Goal: Information Seeking & Learning: Learn about a topic

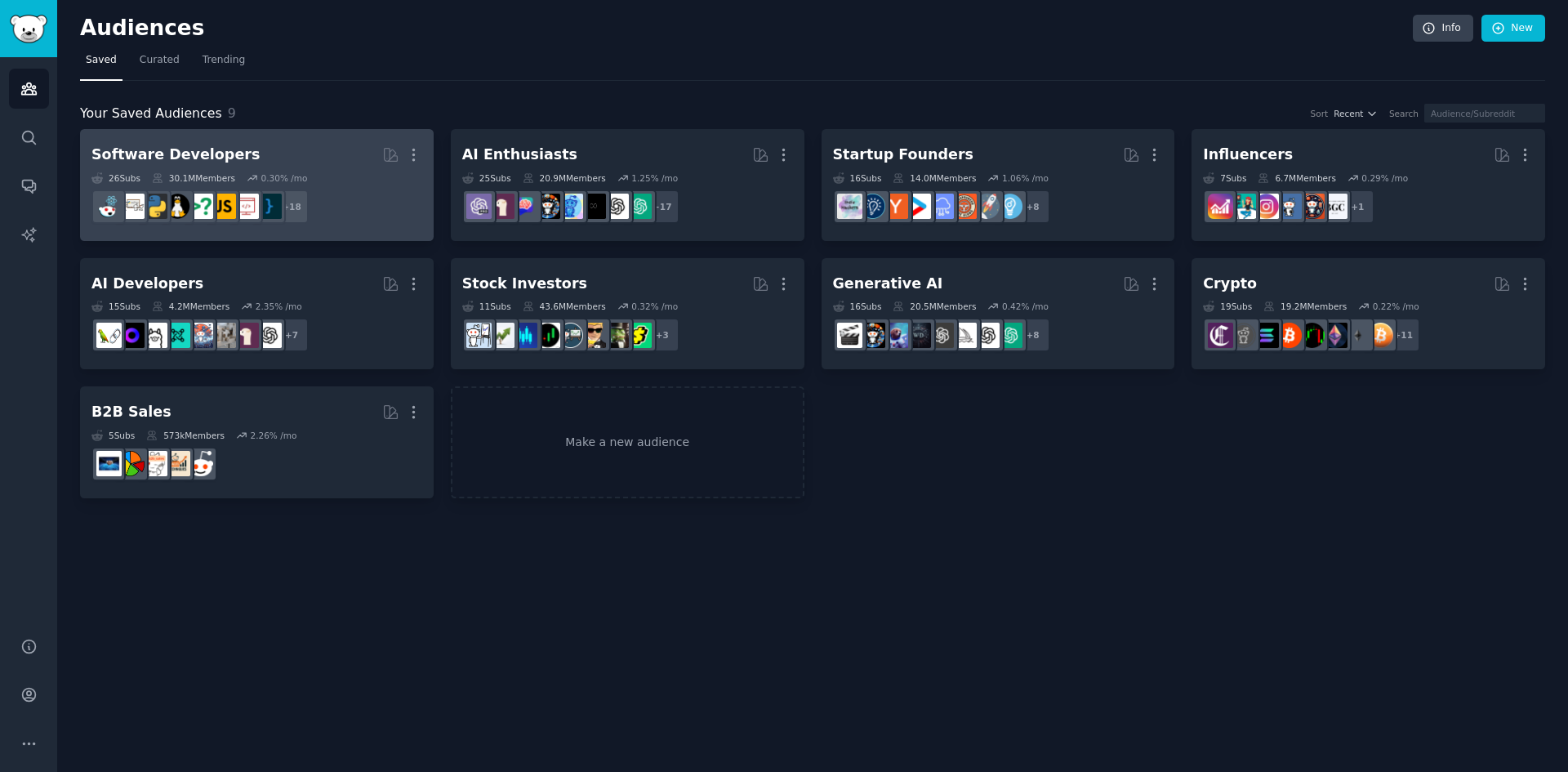
click at [196, 161] on div "Software Developers" at bounding box center [175, 154] width 169 height 20
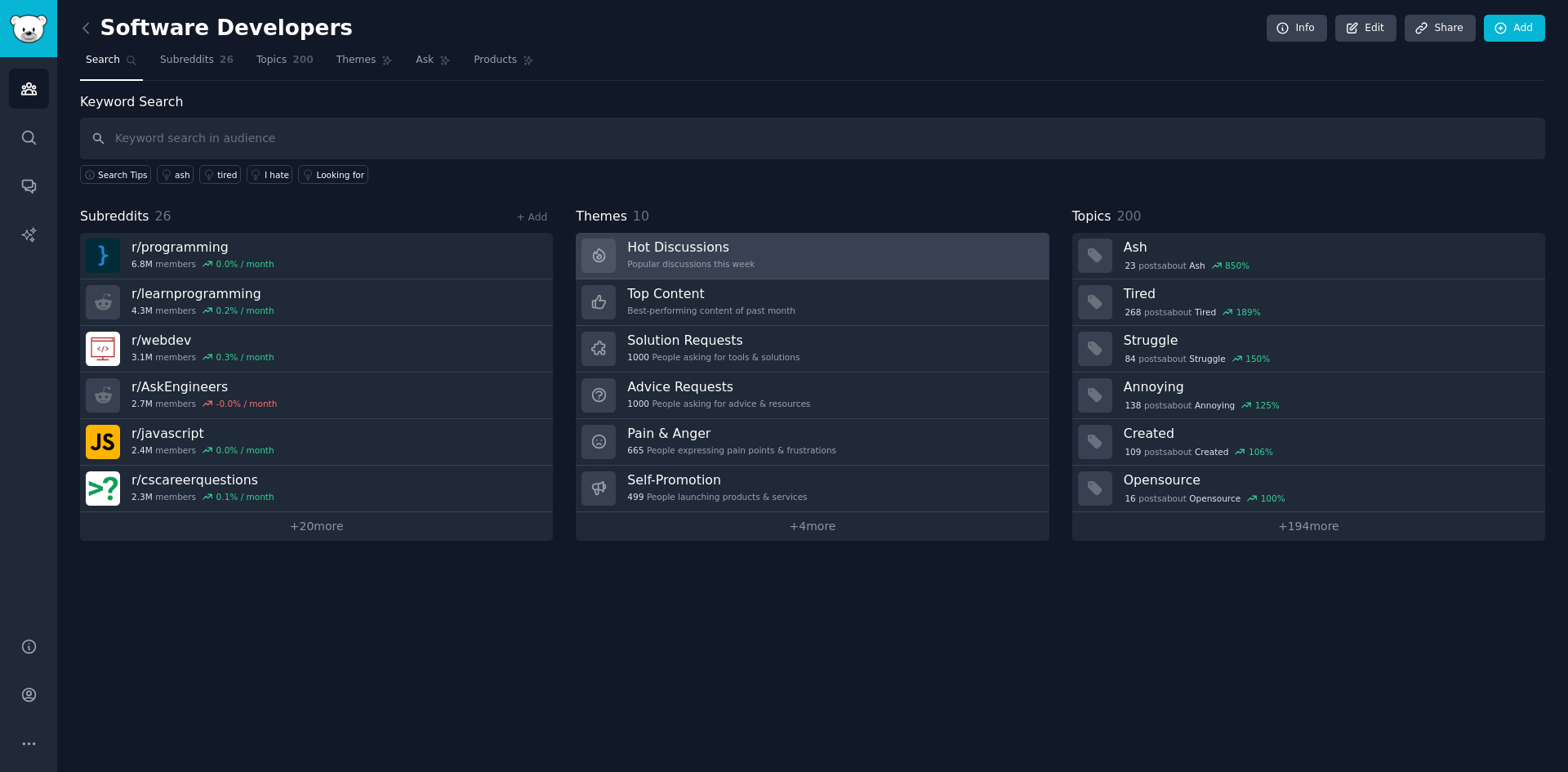
click at [656, 247] on h3 "Hot Discussions" at bounding box center [692, 247] width 128 height 17
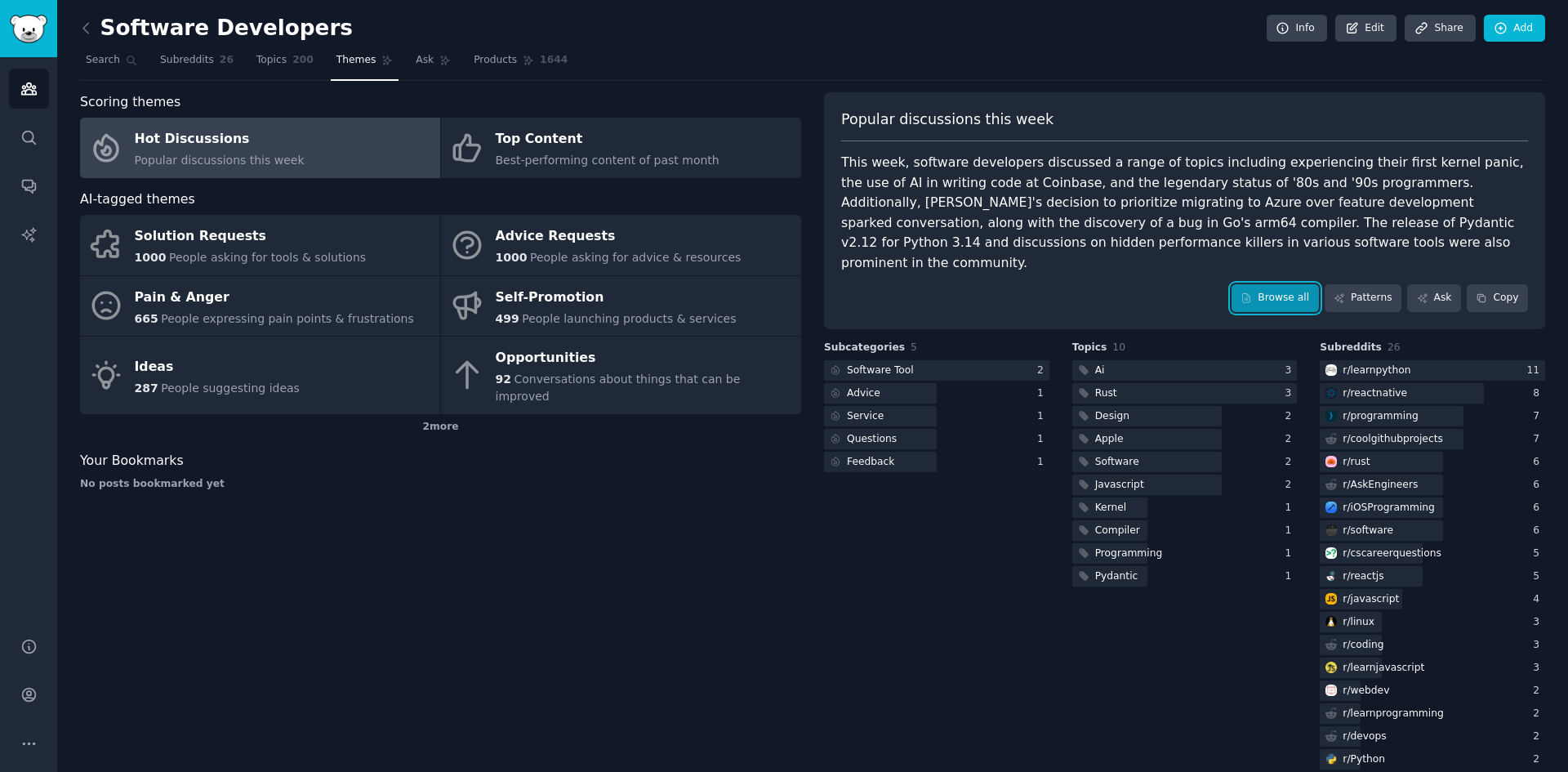
click at [1289, 284] on link "Browse all" at bounding box center [1276, 297] width 87 height 28
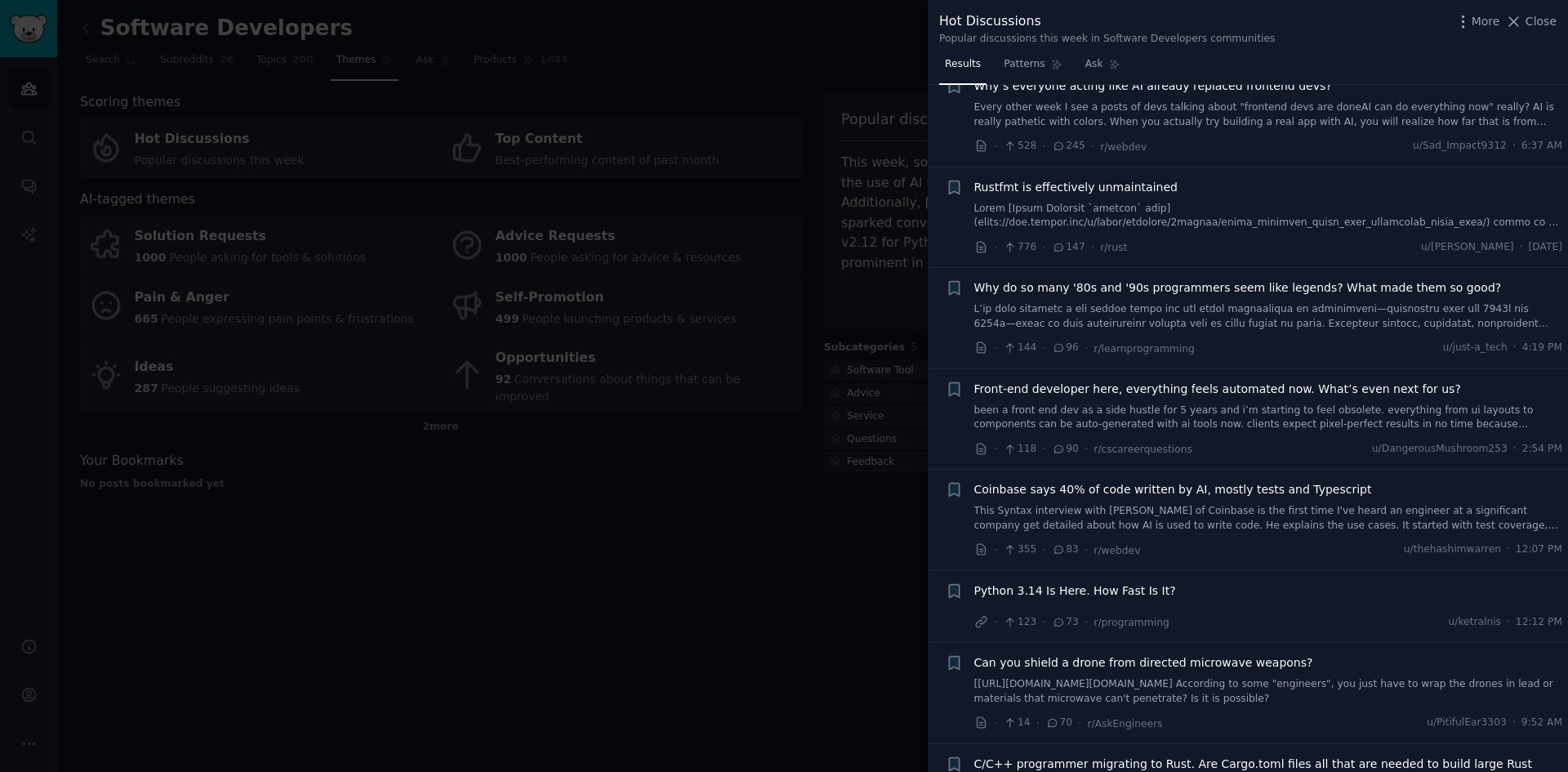
scroll to position [77, 0]
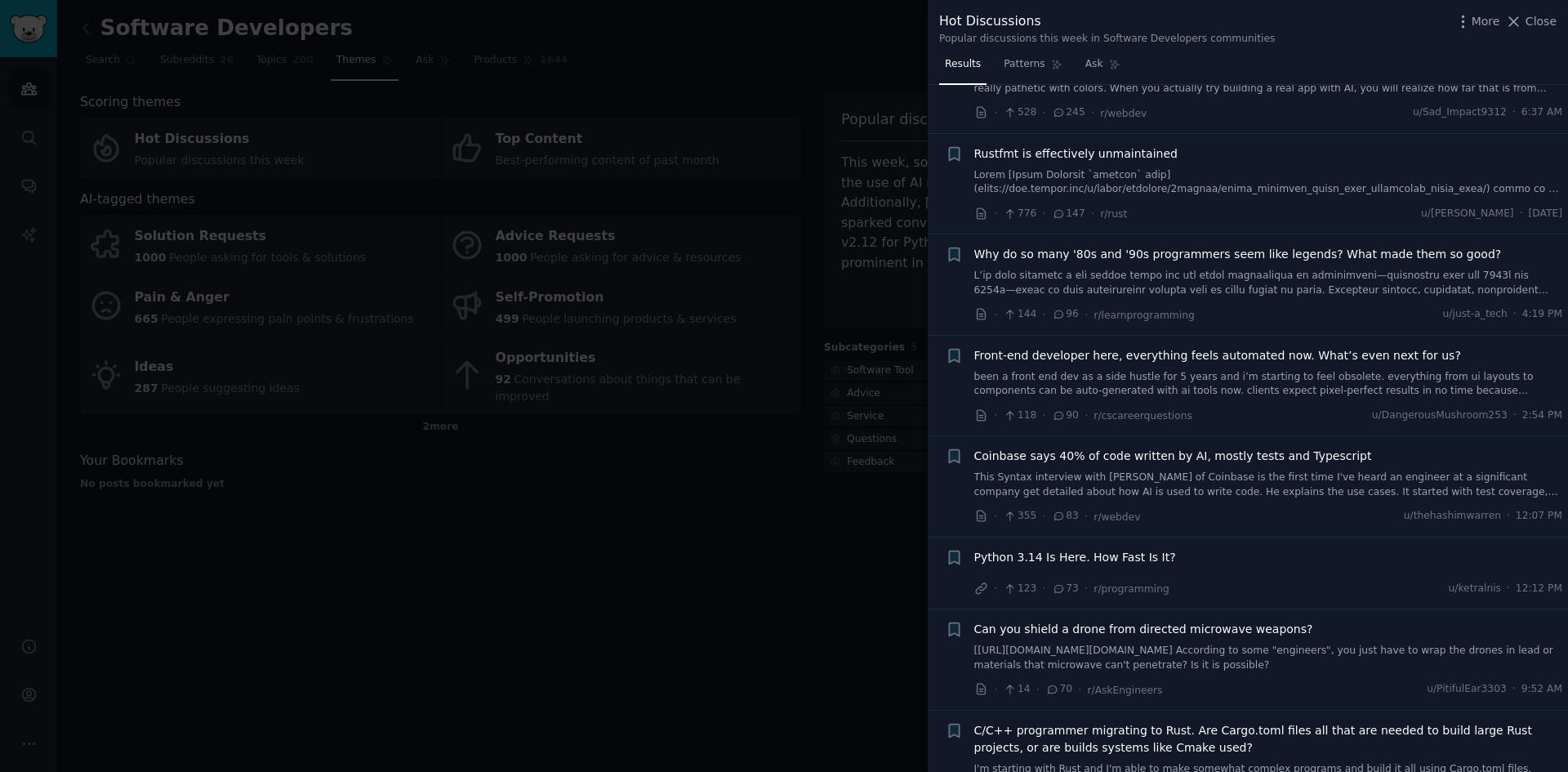
drag, startPoint x: 1563, startPoint y: 122, endPoint x: 1563, endPoint y: 131, distance: 9.0
click at [1563, 131] on li "+ Why’s everyone acting like AI already replaced frontend devs? Every other wee…" at bounding box center [1247, 83] width 640 height 101
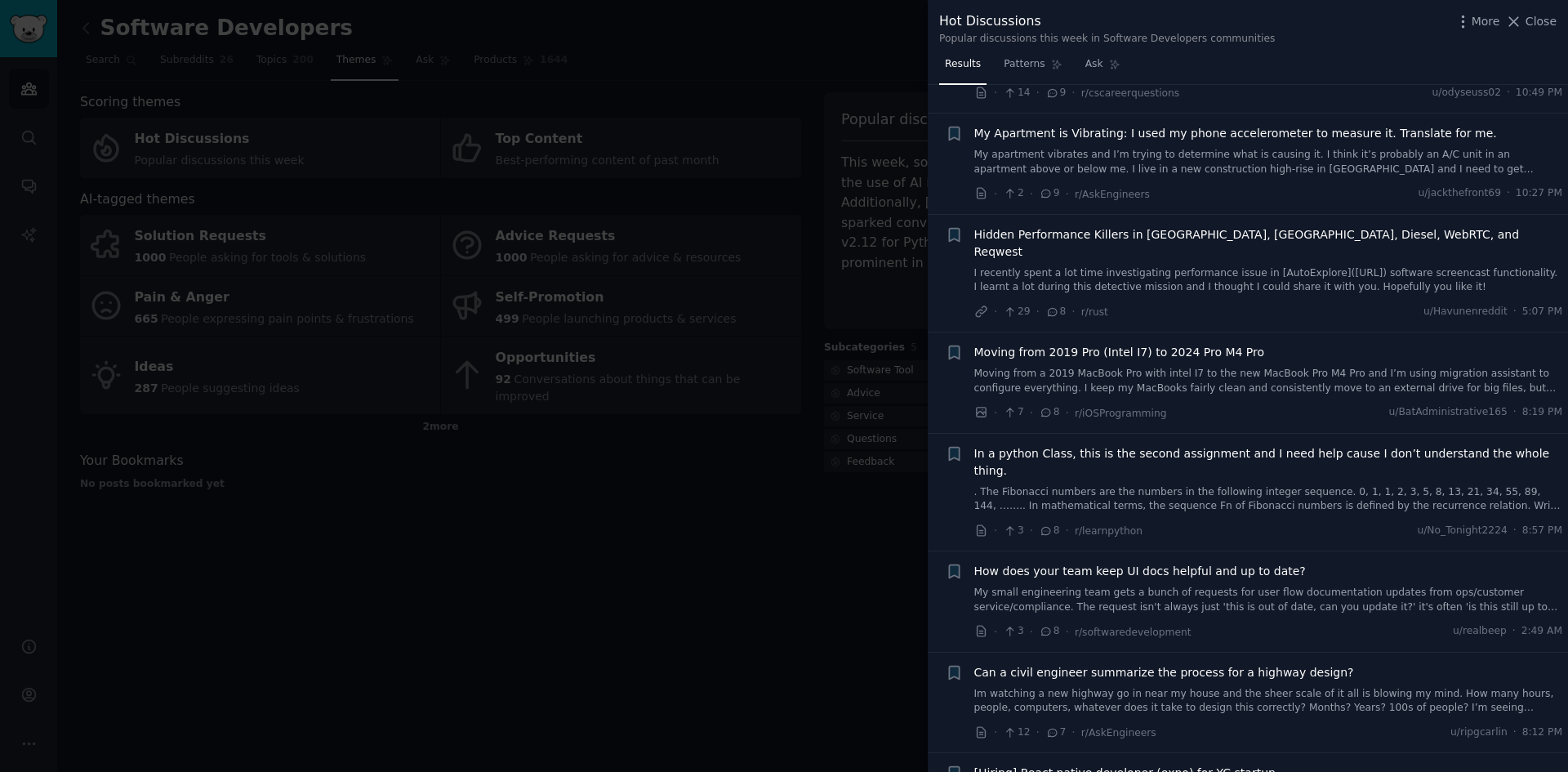
scroll to position [3960, 0]
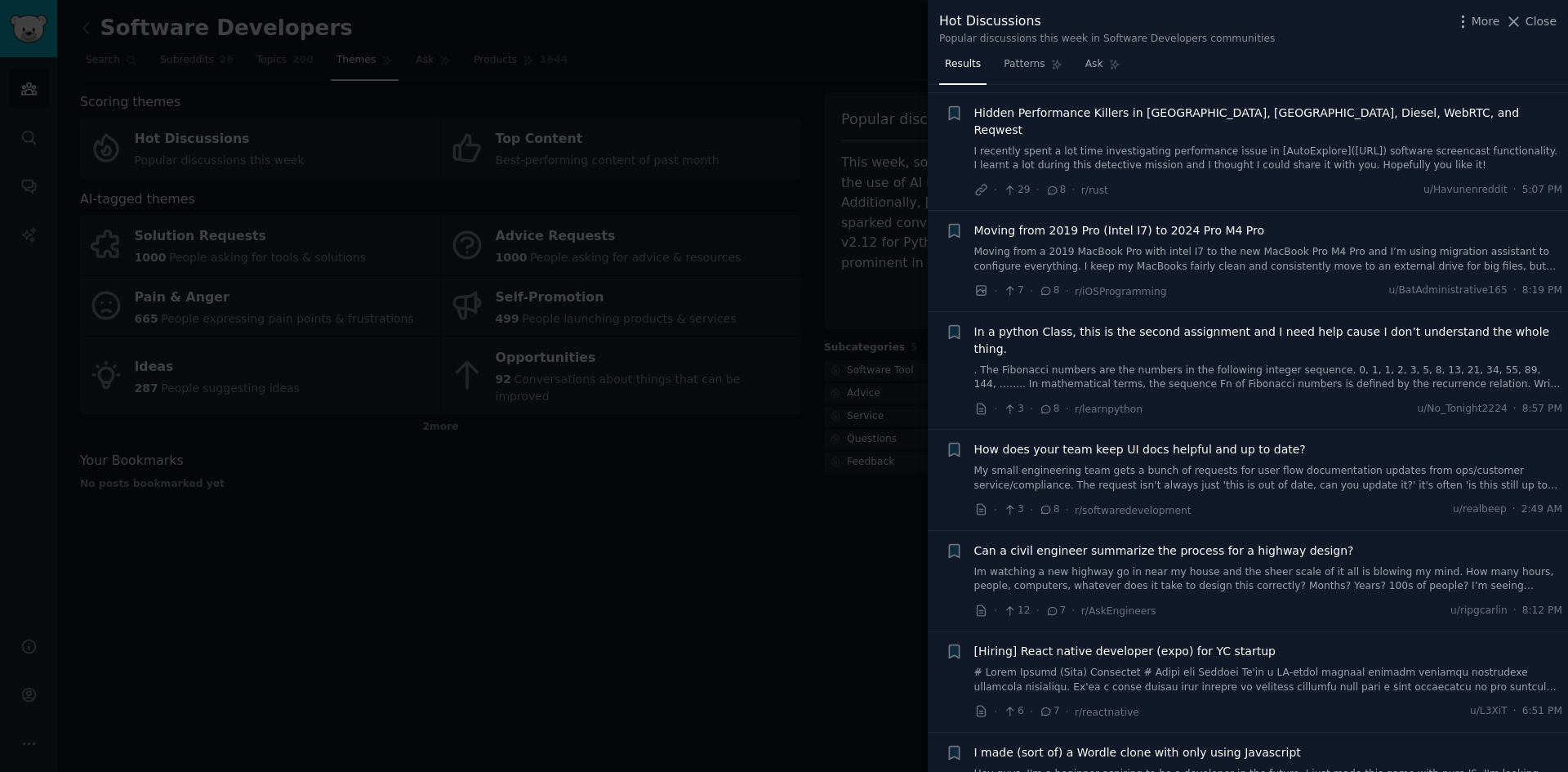
click at [1153, 441] on span "How does your team keep UI docs helpful and up to date?" at bounding box center [1140, 449] width 331 height 17
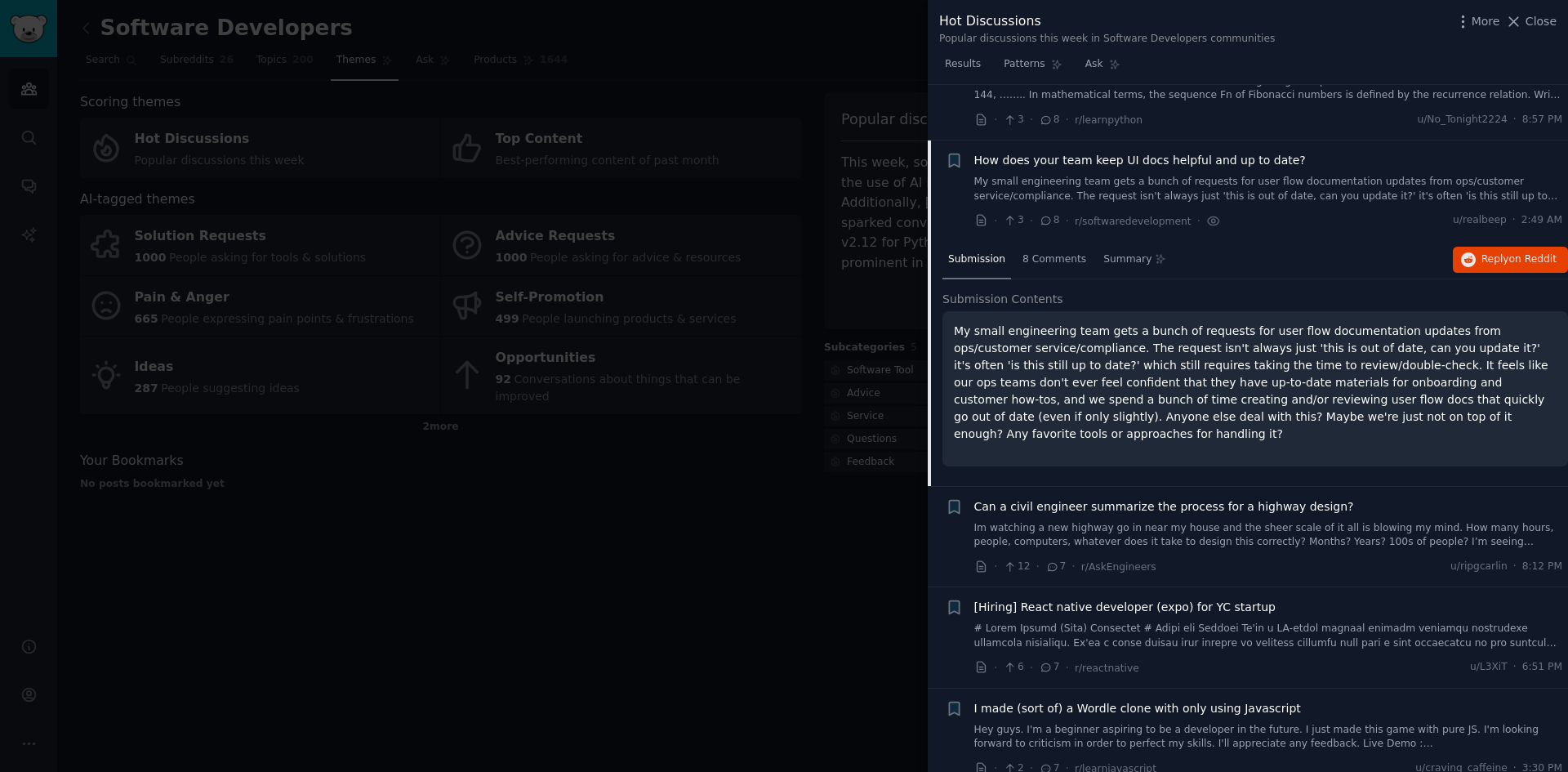
scroll to position [4271, 0]
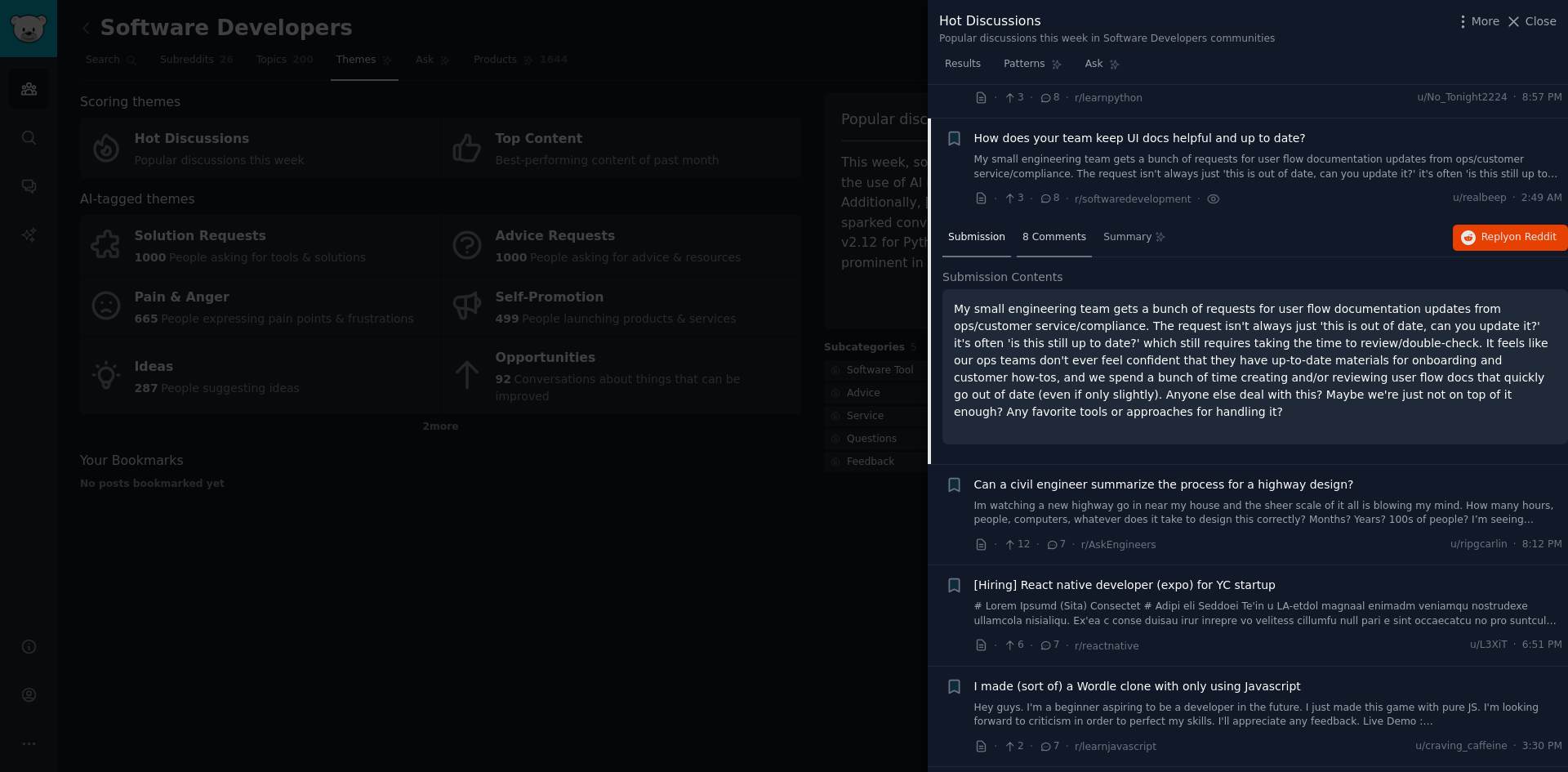
click at [1039, 231] on span "8 Comments" at bounding box center [1055, 237] width 64 height 15
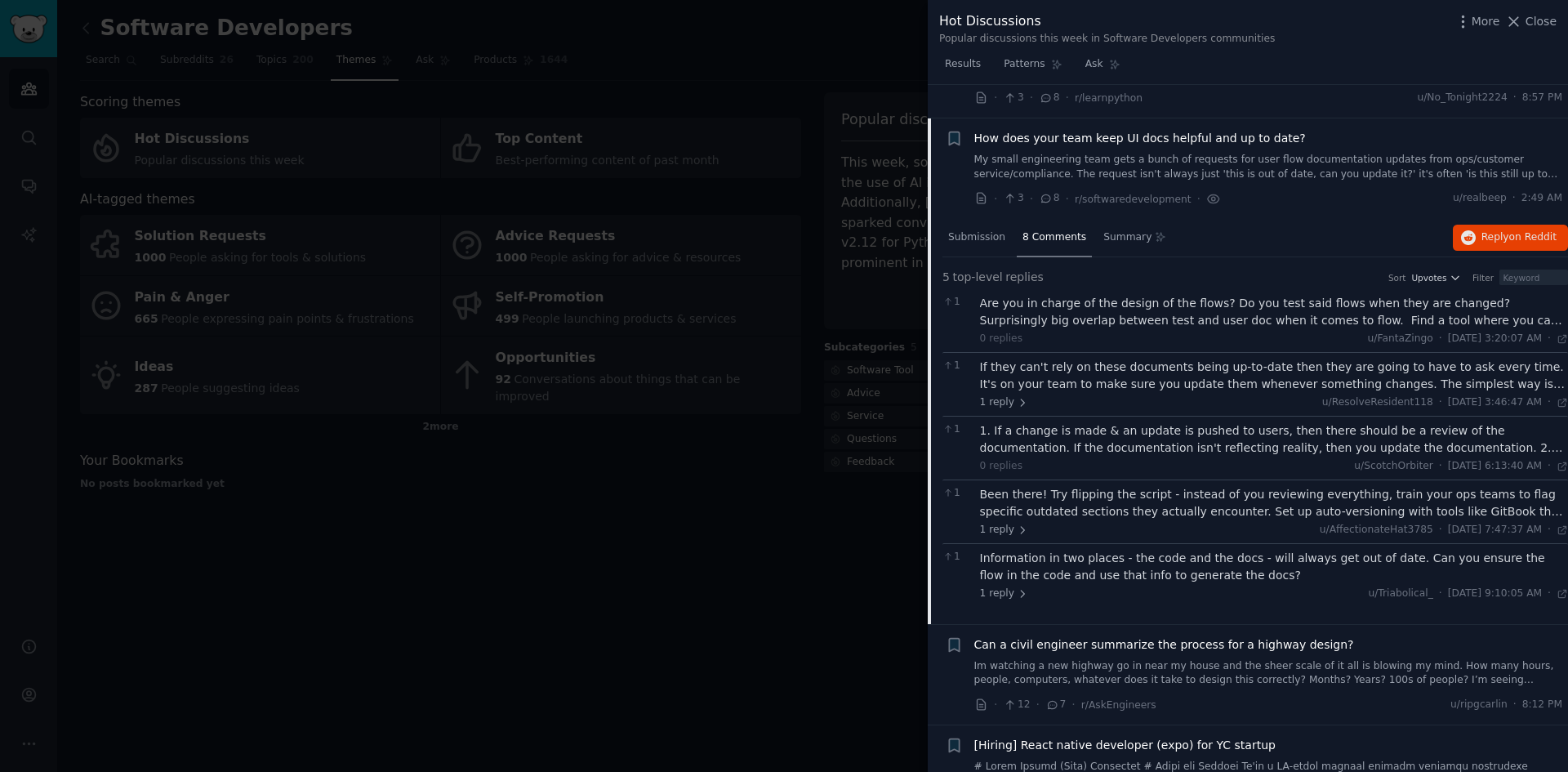
click at [1029, 130] on span "How does your team keep UI docs helpful and up to date?" at bounding box center [1140, 139] width 331 height 17
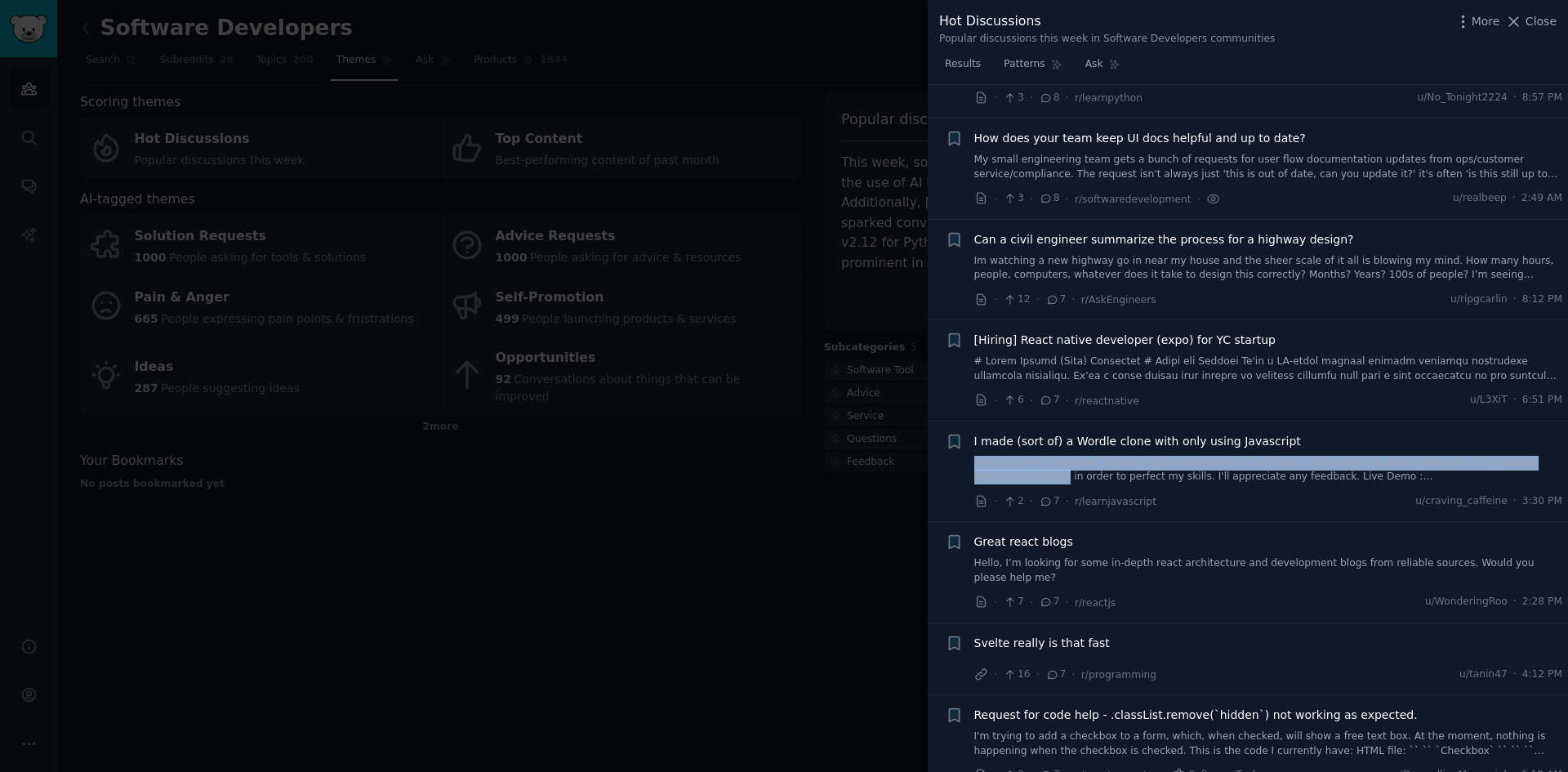
drag, startPoint x: 1563, startPoint y: 414, endPoint x: 1565, endPoint y: 424, distance: 10.2
click at [1565, 424] on div "Submission s 100 Count 100 Category Select Sort Comments + Why’s everyone actin…" at bounding box center [1247, 429] width 640 height 688
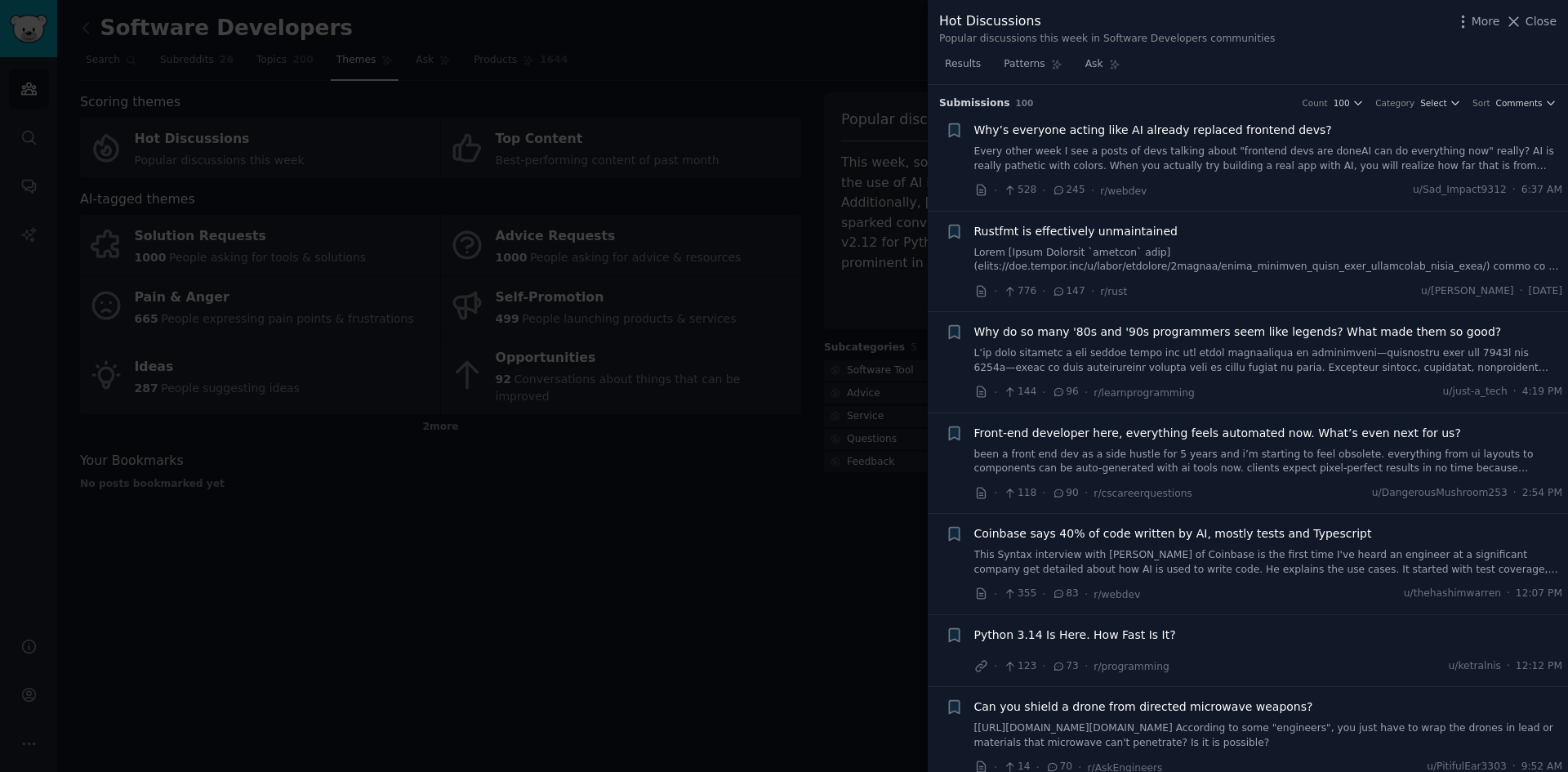
drag, startPoint x: 486, startPoint y: 602, endPoint x: 477, endPoint y: 597, distance: 10.3
click at [486, 603] on div at bounding box center [784, 386] width 1568 height 772
